Goal: Contribute content

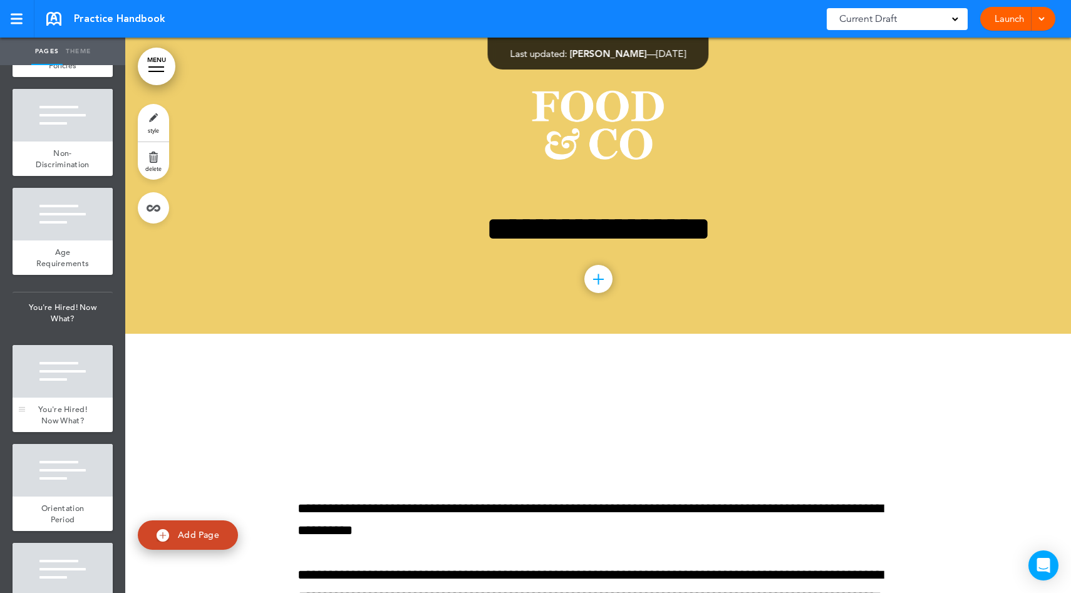
scroll to position [1000, 0]
click at [67, 419] on div "You're Hired! Now What?" at bounding box center [63, 413] width 100 height 34
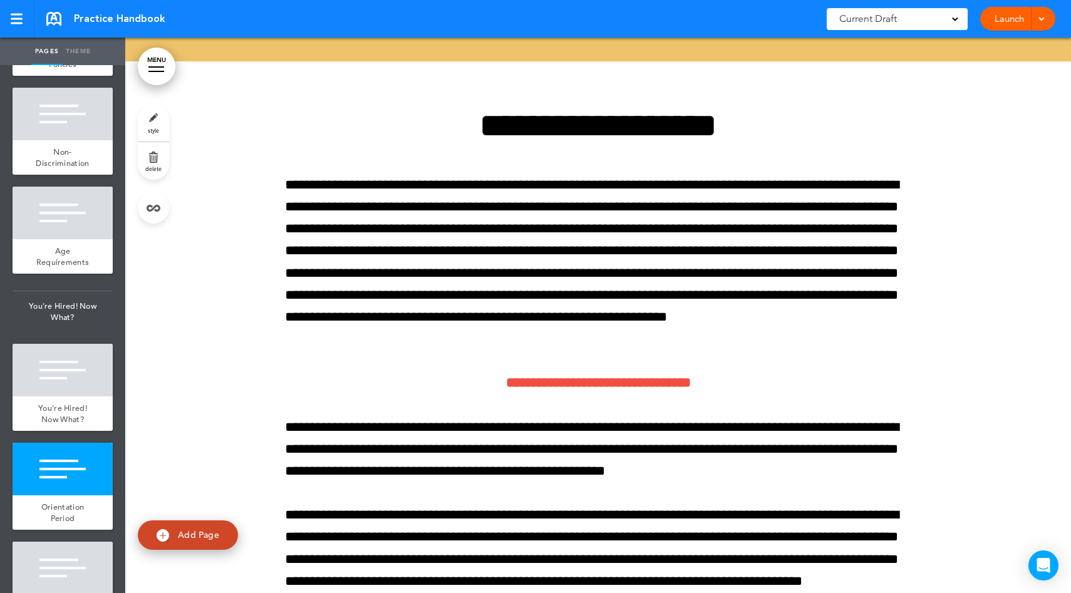
scroll to position [6602, 0]
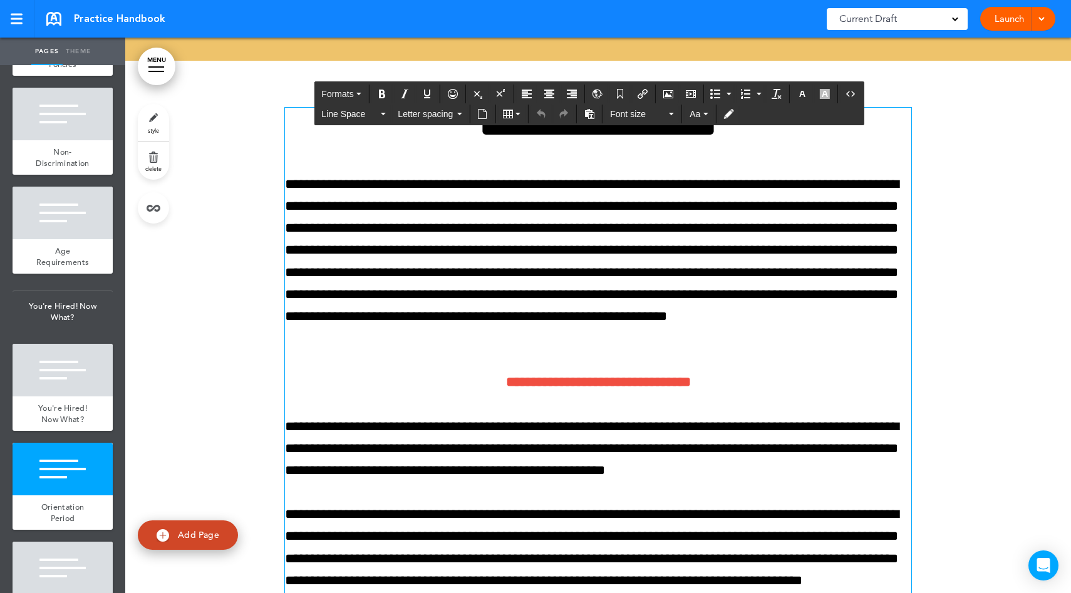
drag, startPoint x: 510, startPoint y: 224, endPoint x: 509, endPoint y: 232, distance: 7.6
click at [509, 232] on p "**********" at bounding box center [598, 261] width 626 height 177
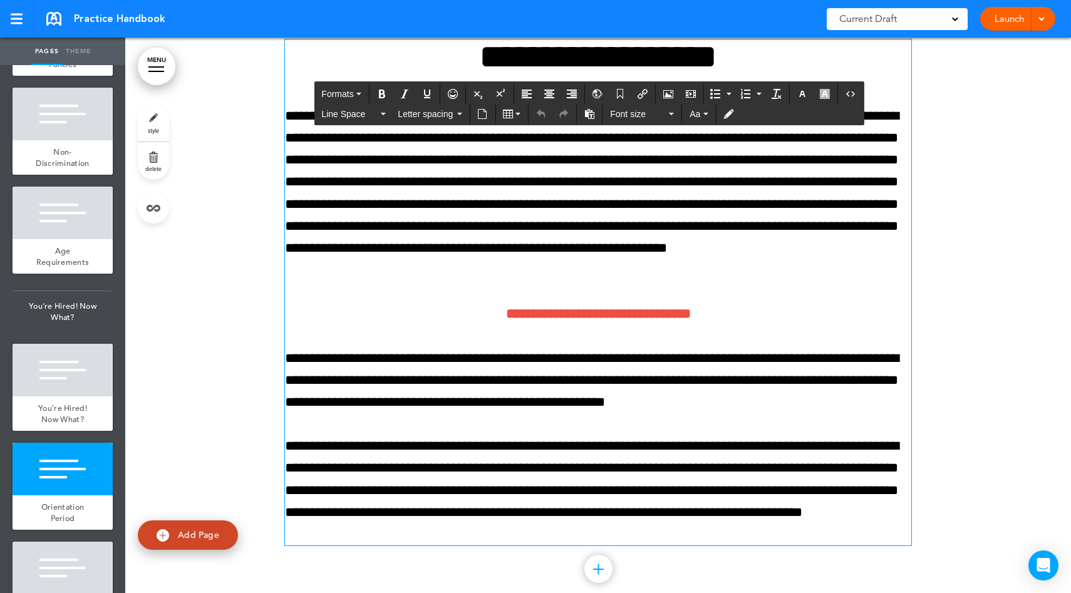
scroll to position [6676, 0]
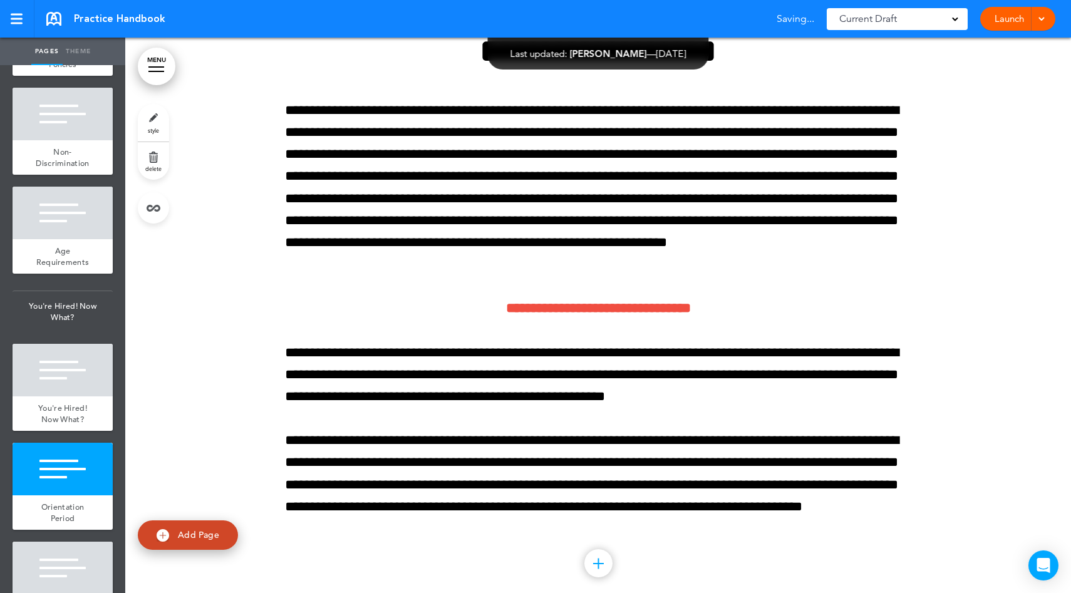
click at [265, 333] on div at bounding box center [597, 302] width 945 height 631
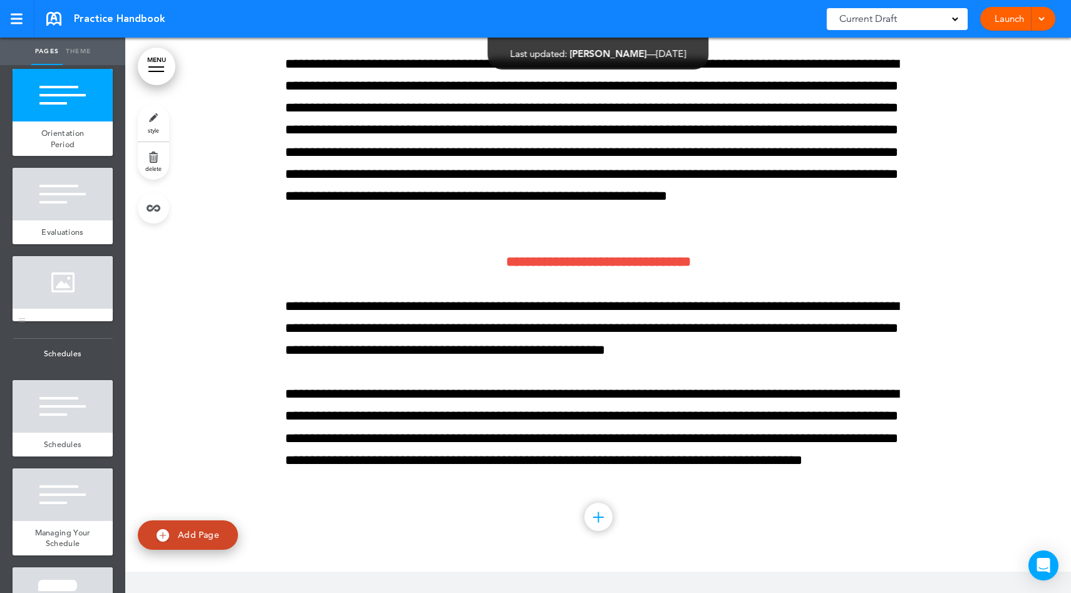
scroll to position [1375, 0]
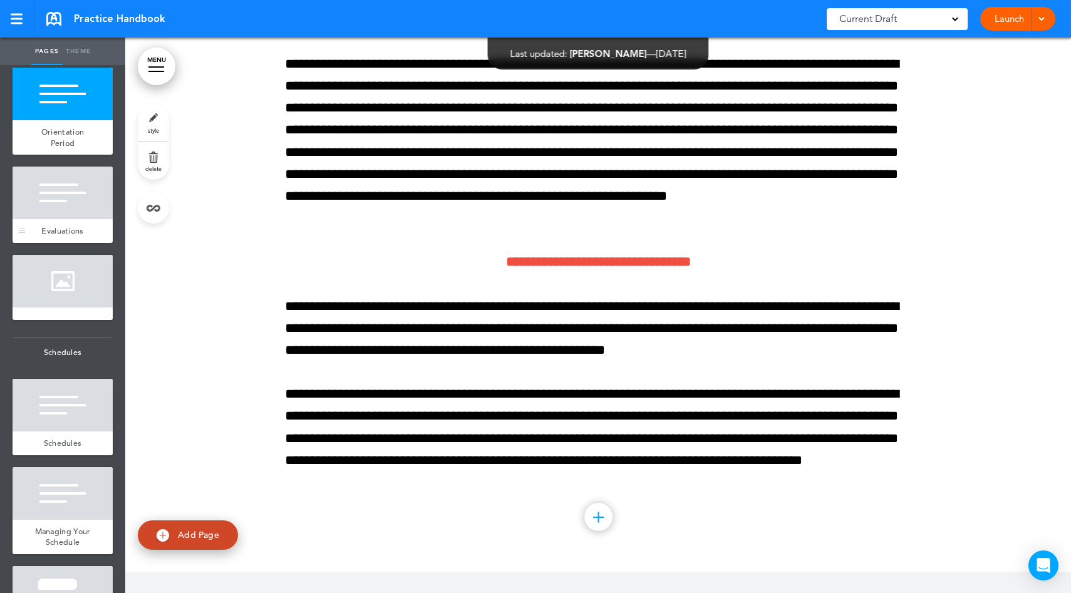
drag, startPoint x: 8, startPoint y: 221, endPoint x: 38, endPoint y: 224, distance: 30.8
click at [8, 222] on ul "add page Welcome add page Welcome add page Letter From The CEO add page About T…" at bounding box center [62, 329] width 125 height 528
click at [76, 219] on div at bounding box center [63, 193] width 100 height 53
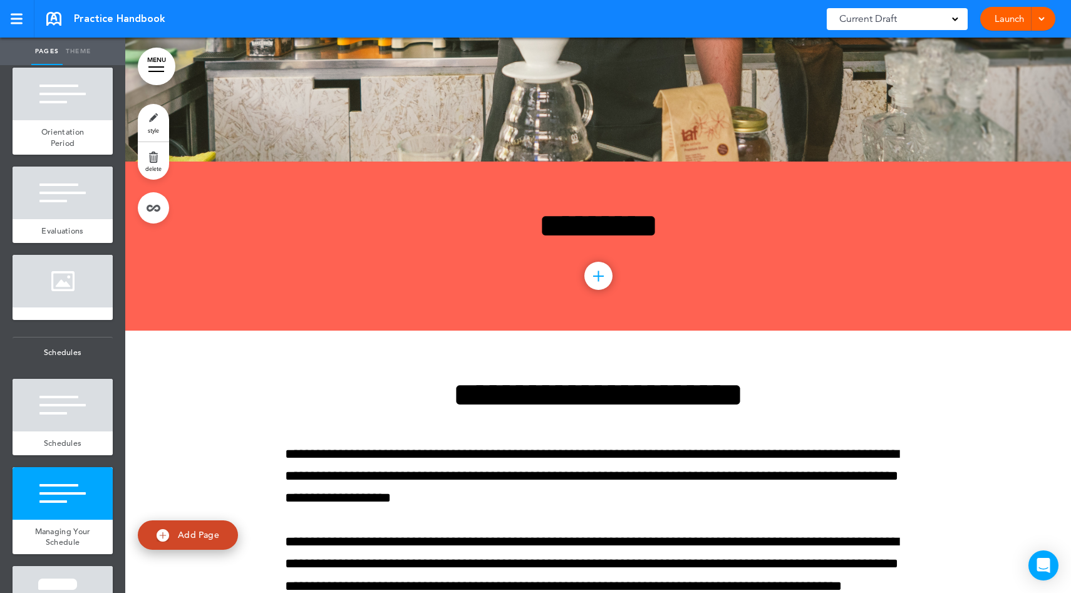
scroll to position [8141, 0]
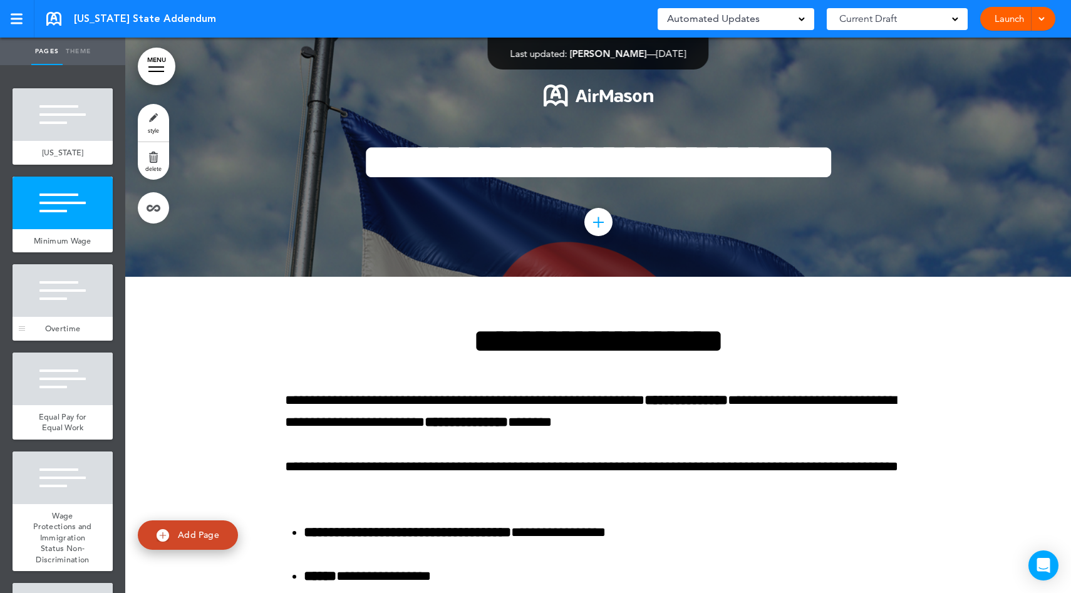
click at [63, 329] on div "Overtime" at bounding box center [63, 329] width 100 height 24
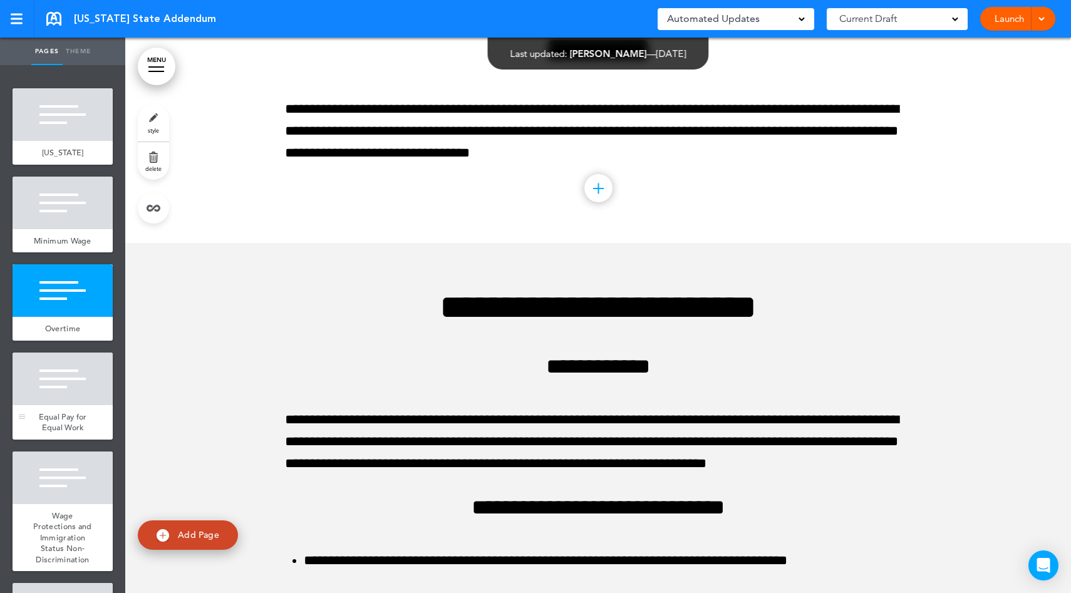
click at [72, 396] on div at bounding box center [63, 378] width 100 height 53
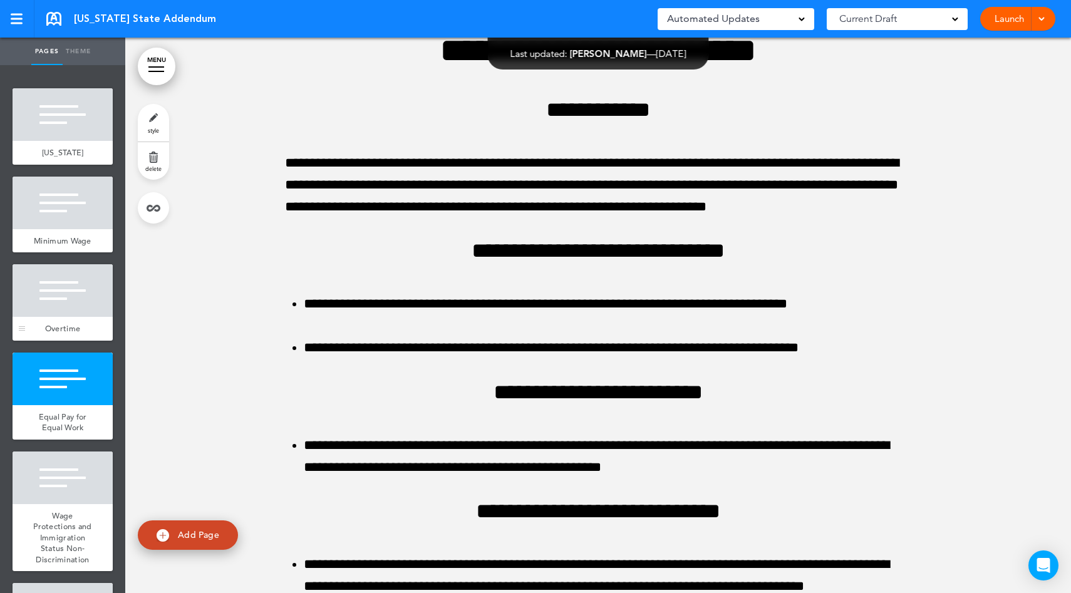
click at [76, 317] on div at bounding box center [63, 290] width 100 height 53
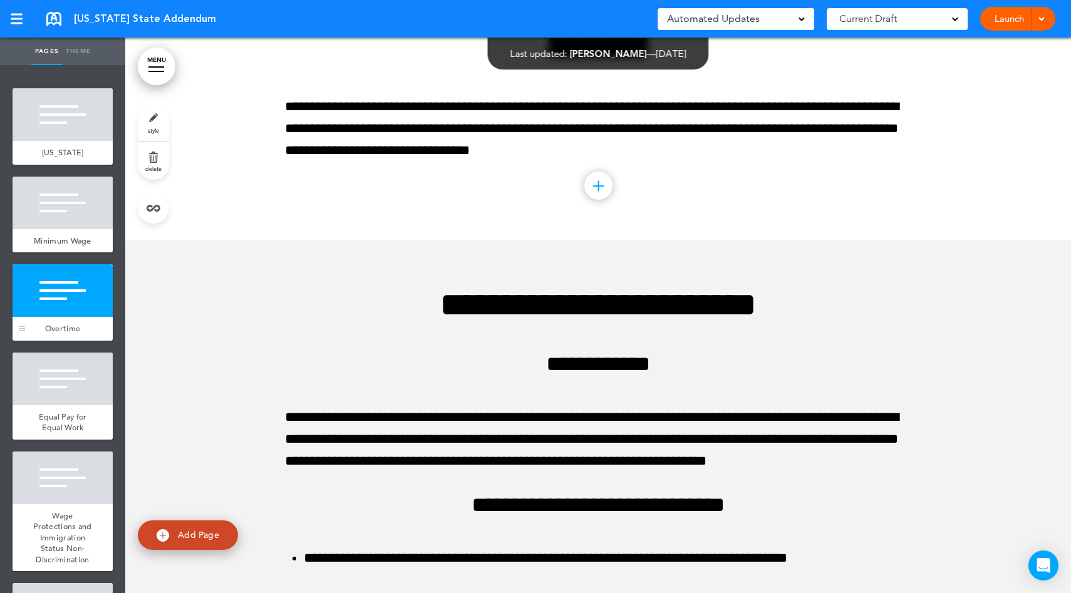
scroll to position [812, 0]
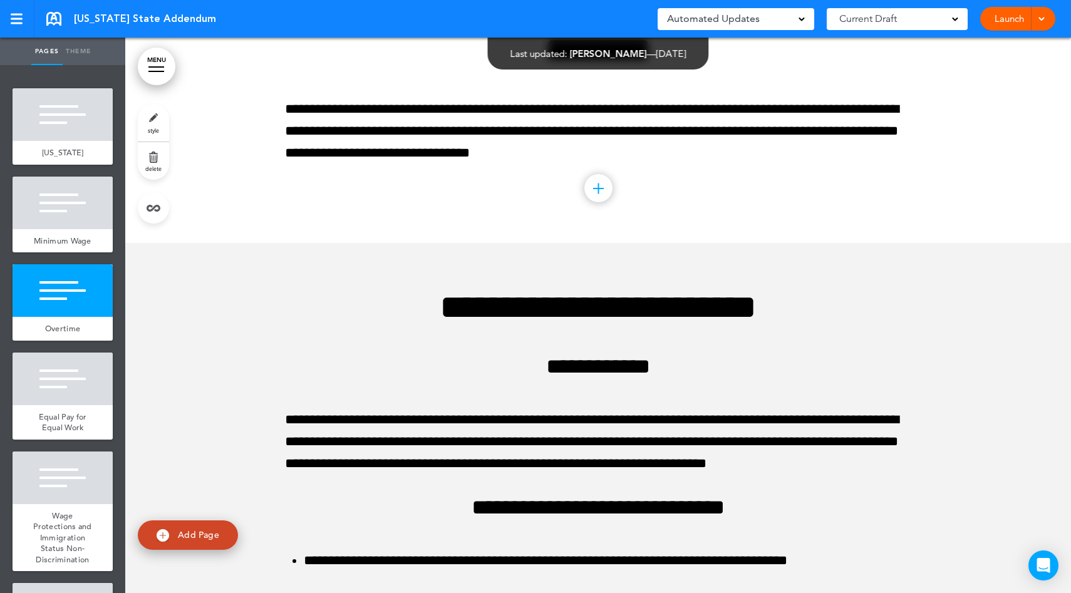
click at [803, 18] on span at bounding box center [801, 18] width 6 height 6
